Goal: Find specific page/section: Find specific page/section

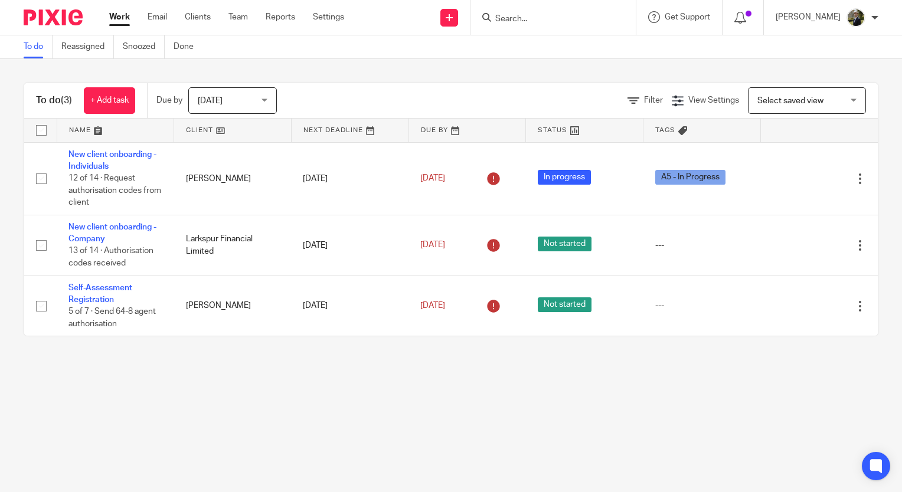
click at [627, 96] on div "Filter" at bounding box center [649, 100] width 44 height 12
click at [644, 103] on span "Filter" at bounding box center [653, 100] width 19 height 8
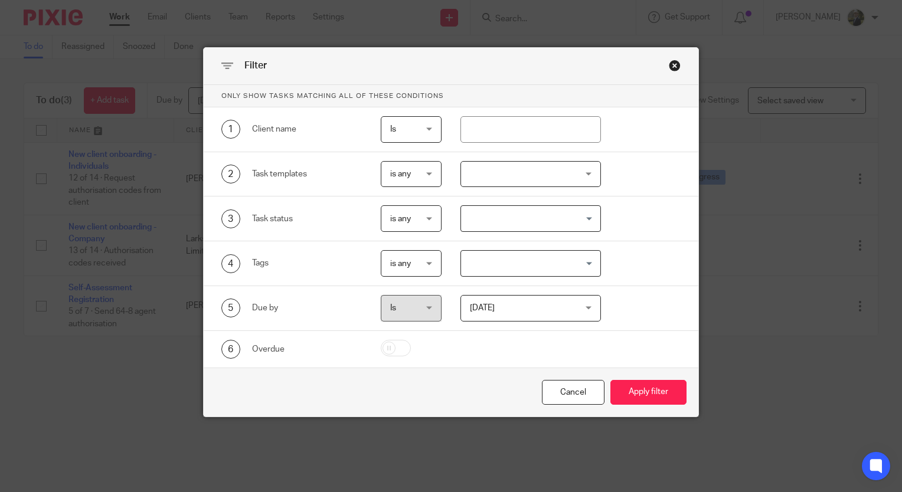
click at [669, 63] on div "Close this dialog window" at bounding box center [675, 66] width 12 height 12
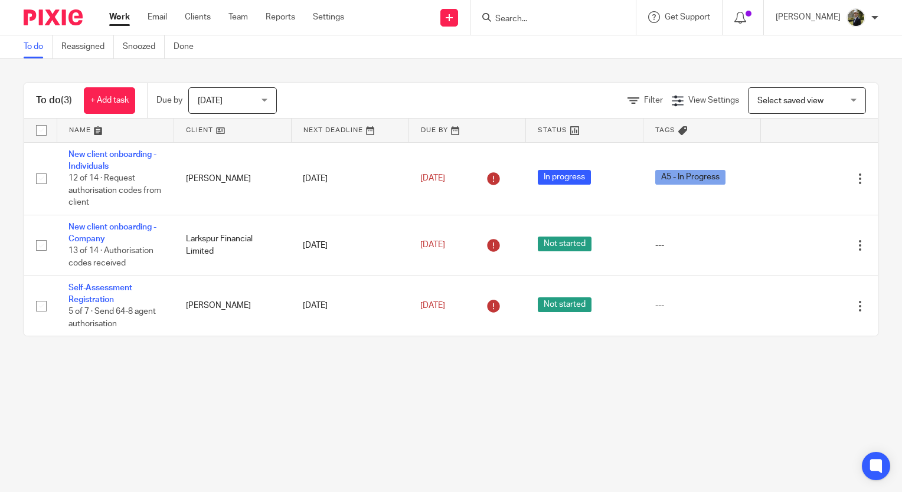
drag, startPoint x: 512, startPoint y: 17, endPoint x: 552, endPoint y: 16, distance: 39.6
click at [533, 17] on div at bounding box center [551, 17] width 138 height 15
click at [552, 15] on input "Search" at bounding box center [547, 19] width 106 height 11
click at [533, 20] on input "Search" at bounding box center [547, 19] width 106 height 11
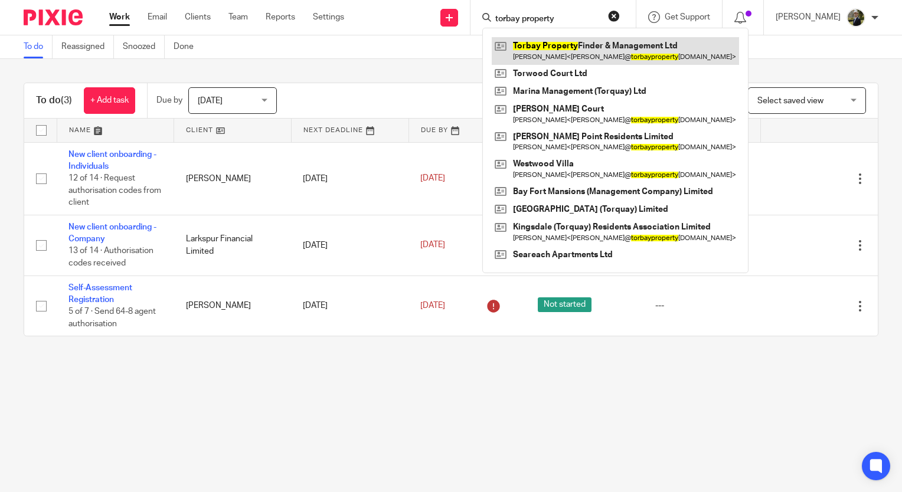
type input "torbay property"
click at [571, 50] on link at bounding box center [615, 50] width 247 height 27
